Goal: Browse casually: Explore the website without a specific task or goal

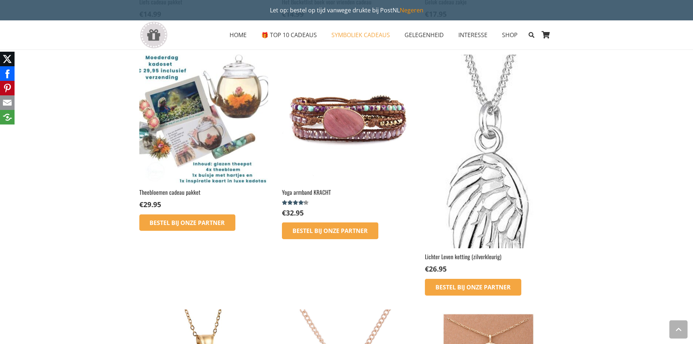
scroll to position [728, 0]
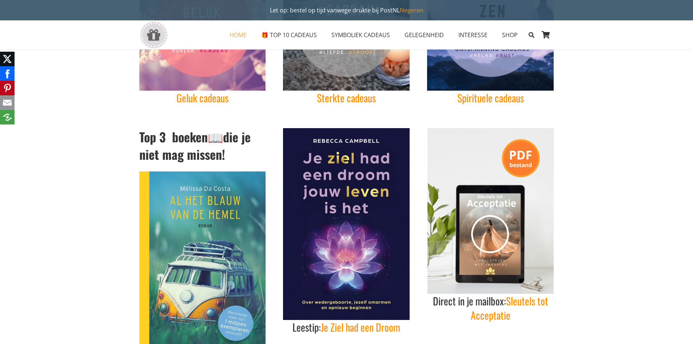
scroll to position [182, 0]
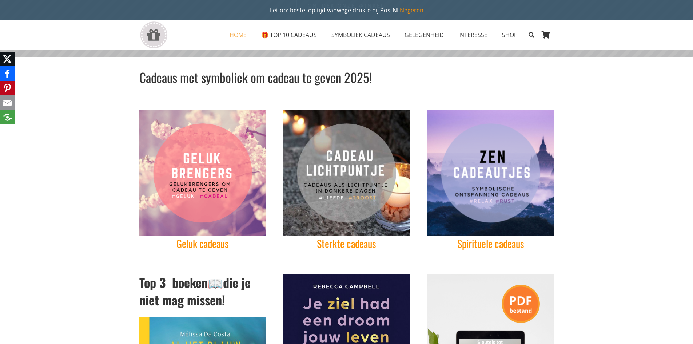
click at [354, 157] on img "troost-cadeau-sterkte-ketting-symboliek-overlijden-moeilijke-tijden-cadeaus-ins…" at bounding box center [346, 173] width 127 height 127
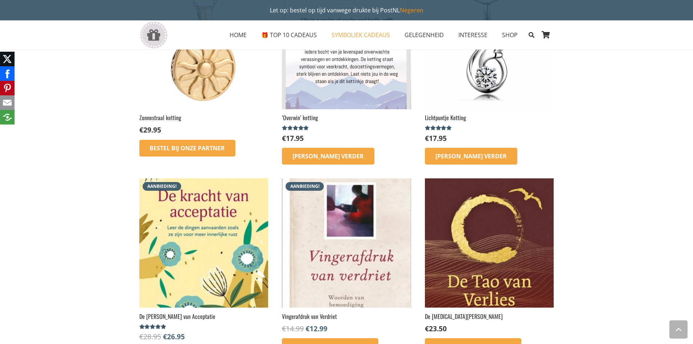
scroll to position [691, 0]
